Goal: Check status: Check status

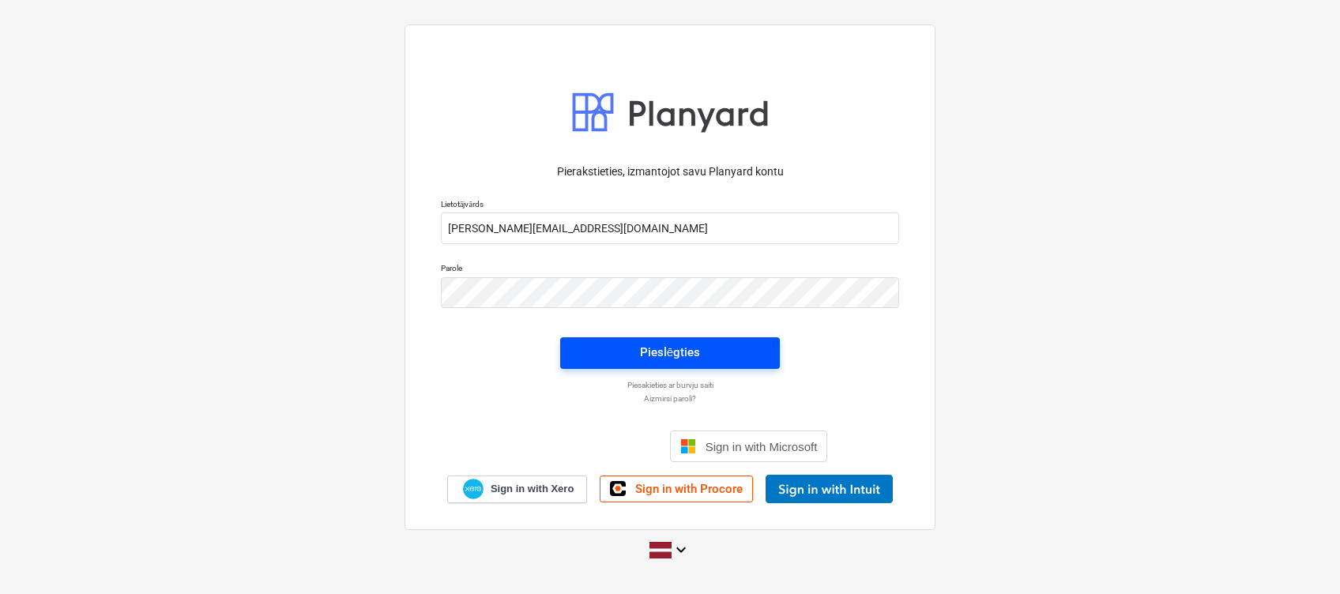
click at [655, 348] on div "Pieslēgties" at bounding box center [670, 352] width 60 height 21
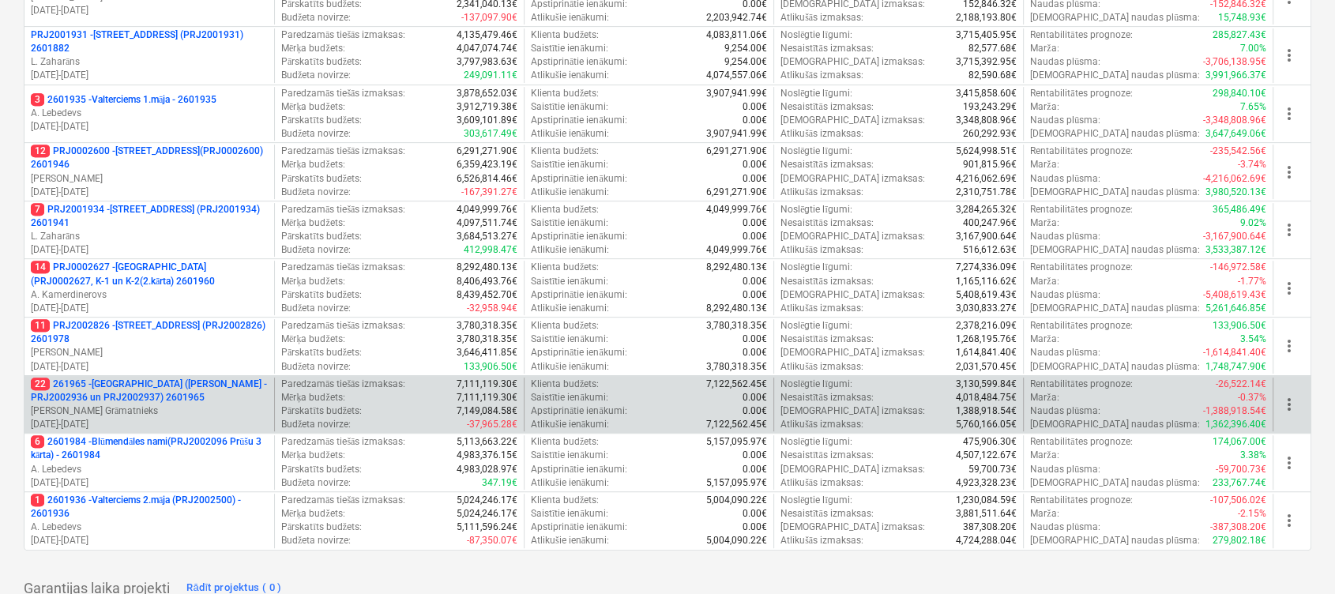
scroll to position [632, 0]
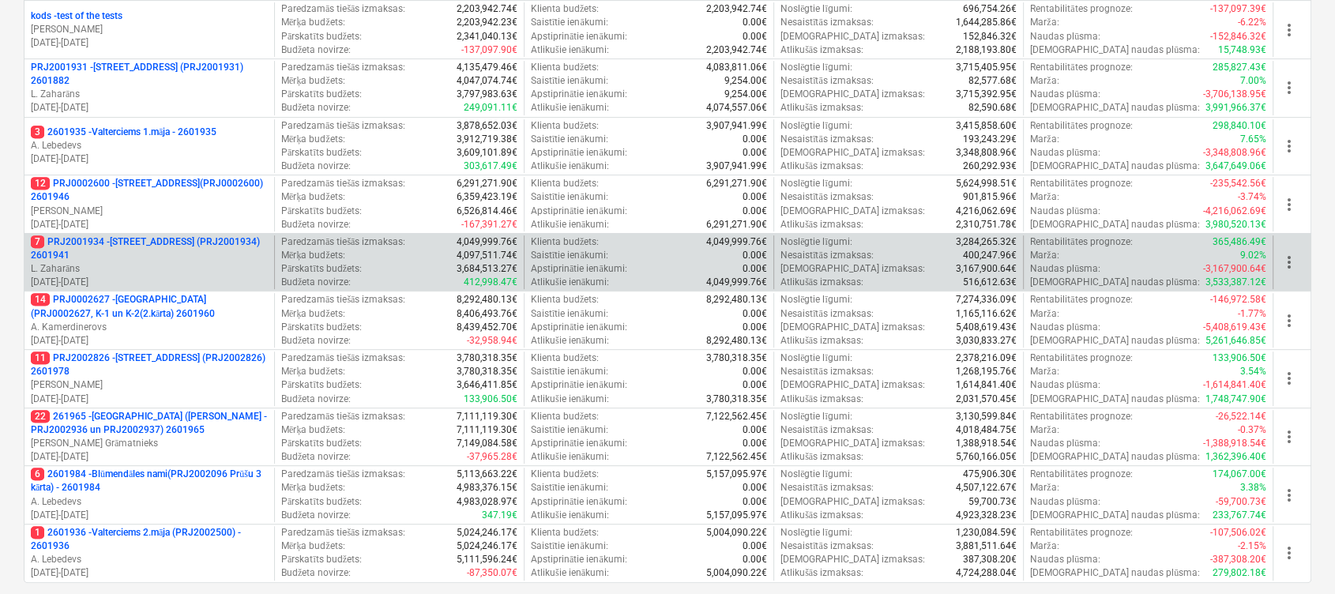
click at [126, 246] on p "7 PRJ2001934 - [STREET_ADDRESS] (PRJ2001934) 2601941" at bounding box center [149, 248] width 237 height 27
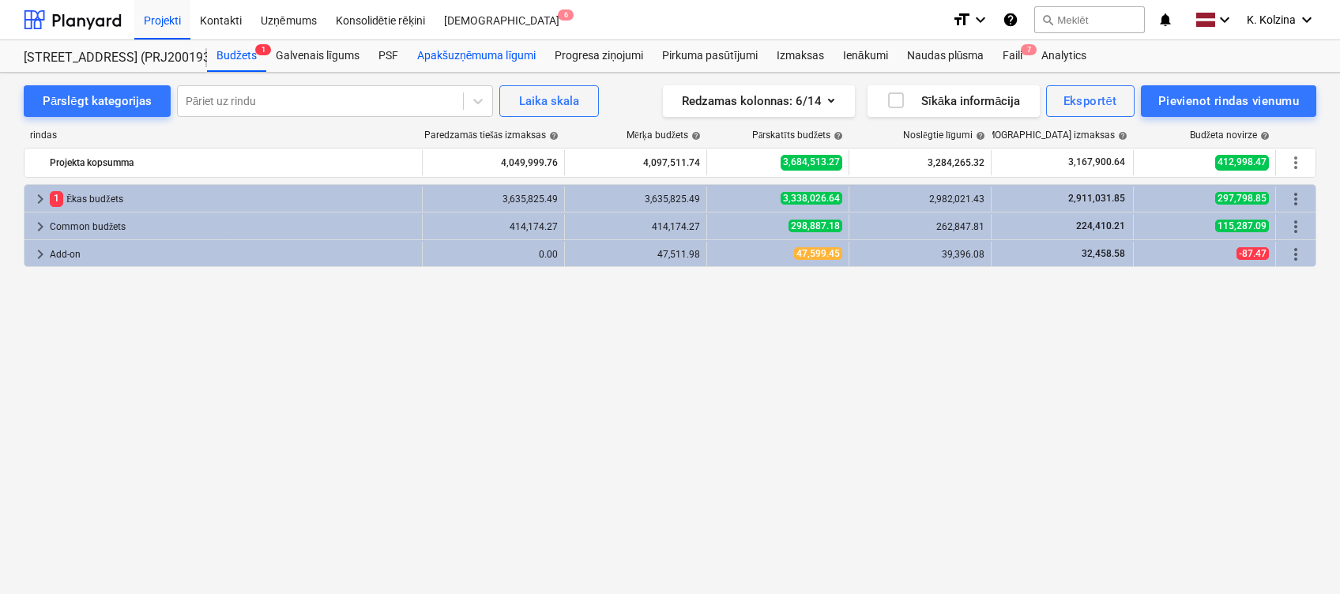
click at [461, 57] on div "Apakšuzņēmuma līgumi" at bounding box center [476, 56] width 137 height 32
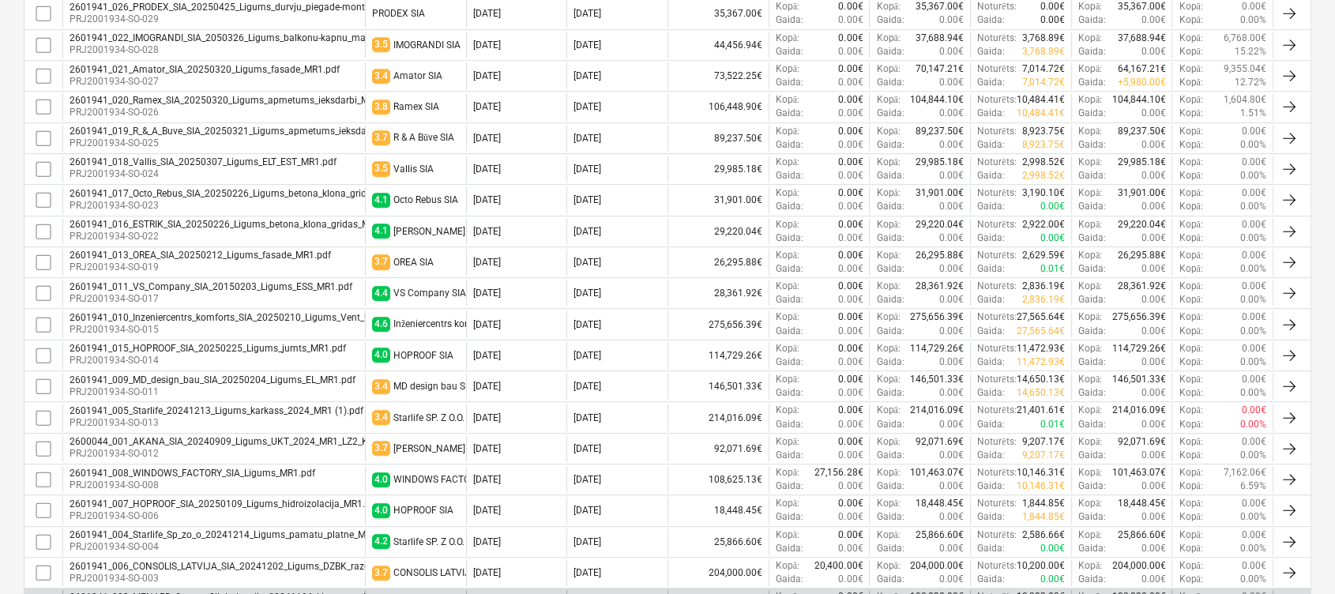
scroll to position [887, 0]
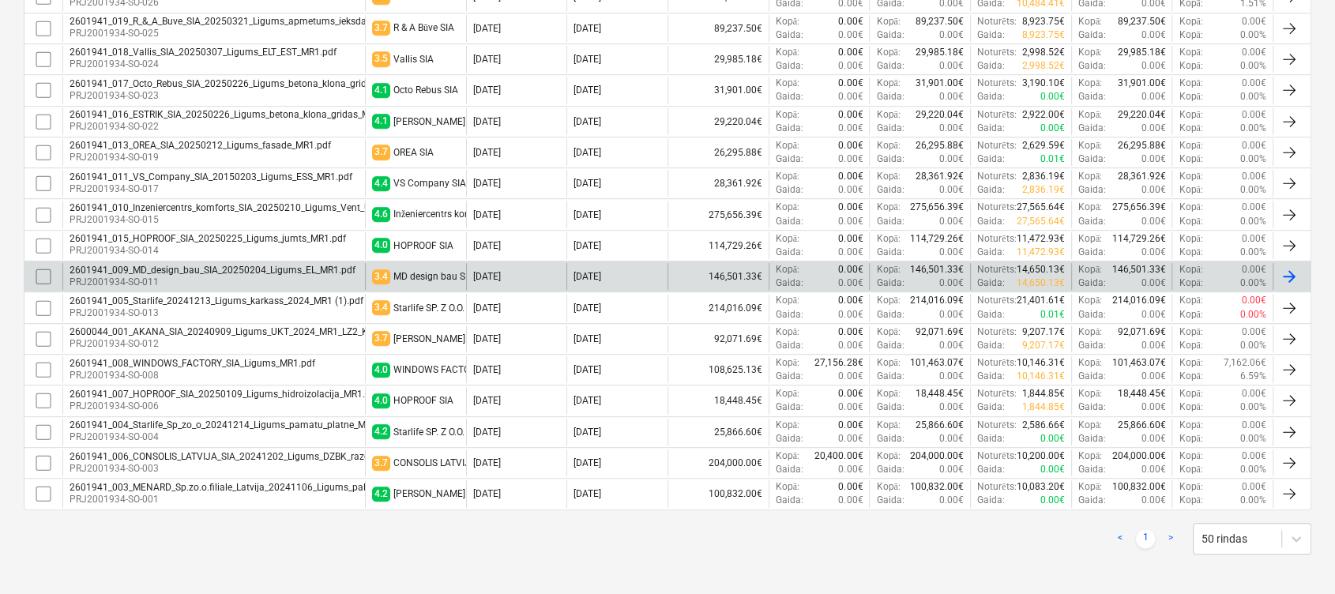
click at [187, 277] on p "PRJ2001934-SO-011" at bounding box center [213, 282] width 286 height 13
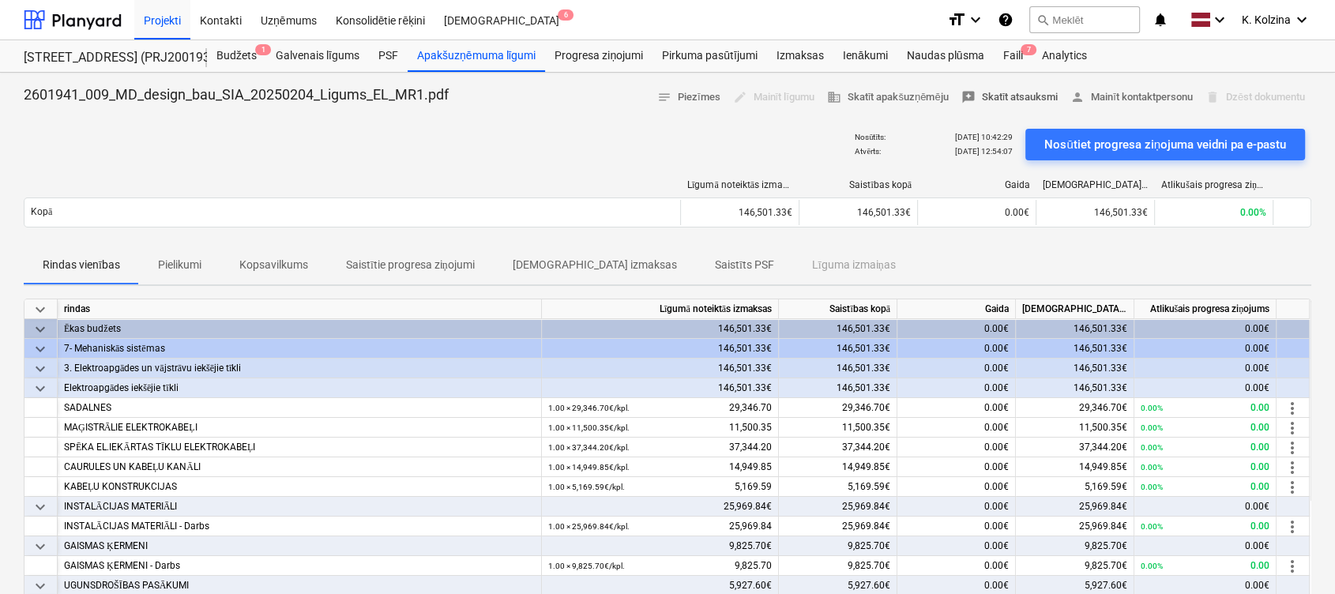
click at [1024, 95] on span "reviews Skatīt atsauksmi" at bounding box center [1010, 97] width 97 height 18
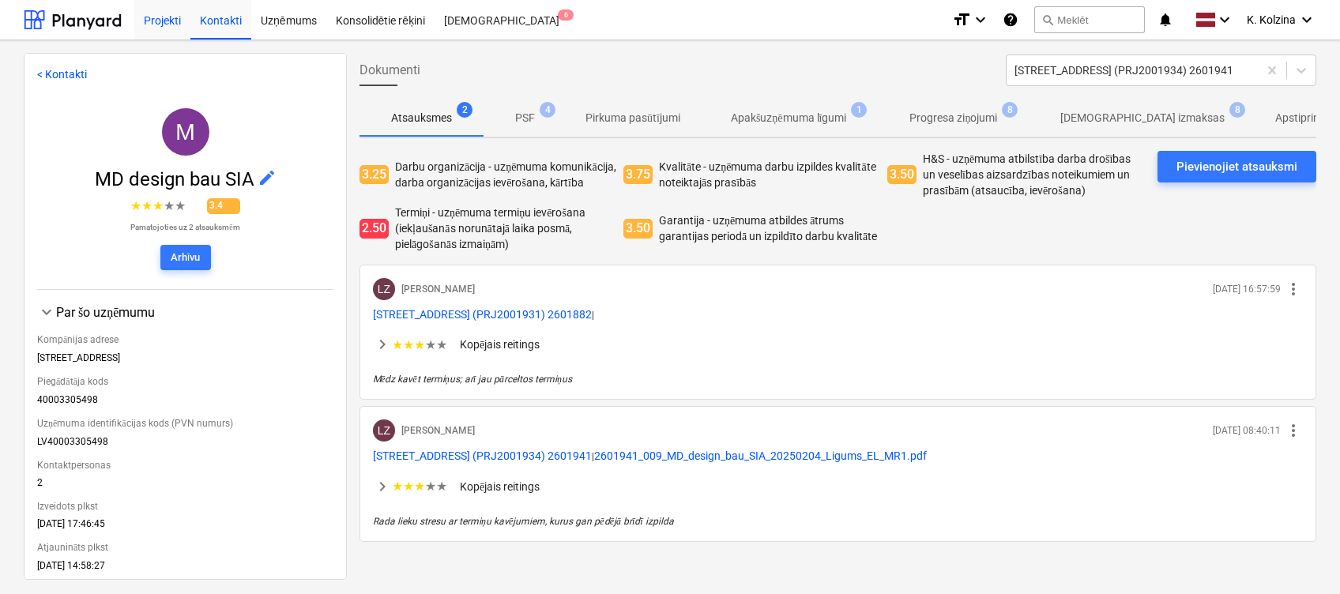
click at [153, 14] on div "Projekti" at bounding box center [162, 19] width 56 height 40
